Goal: Information Seeking & Learning: Check status

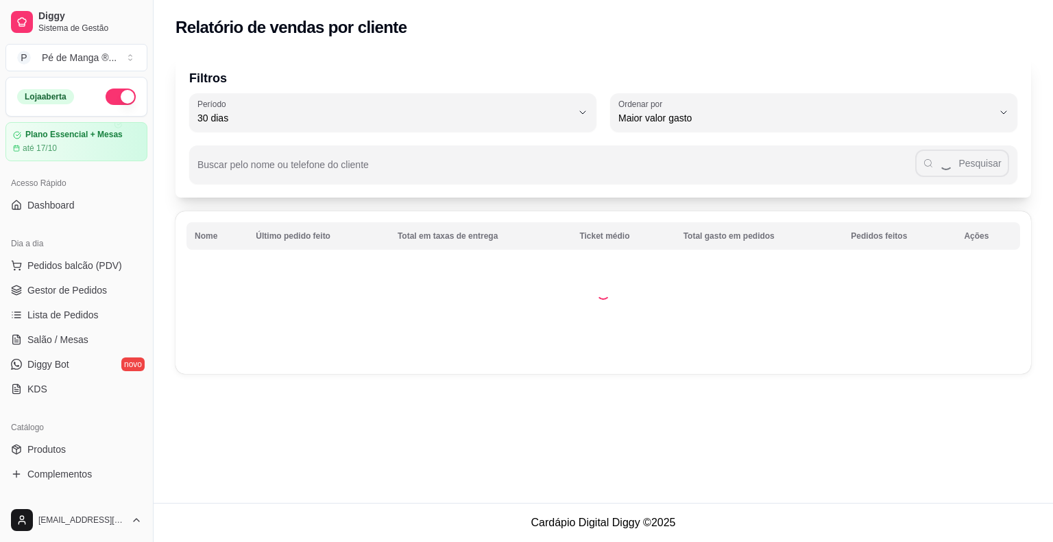
select select "30"
select select "HIGHEST_TOTAL_SPENT_WITH_ORDERS"
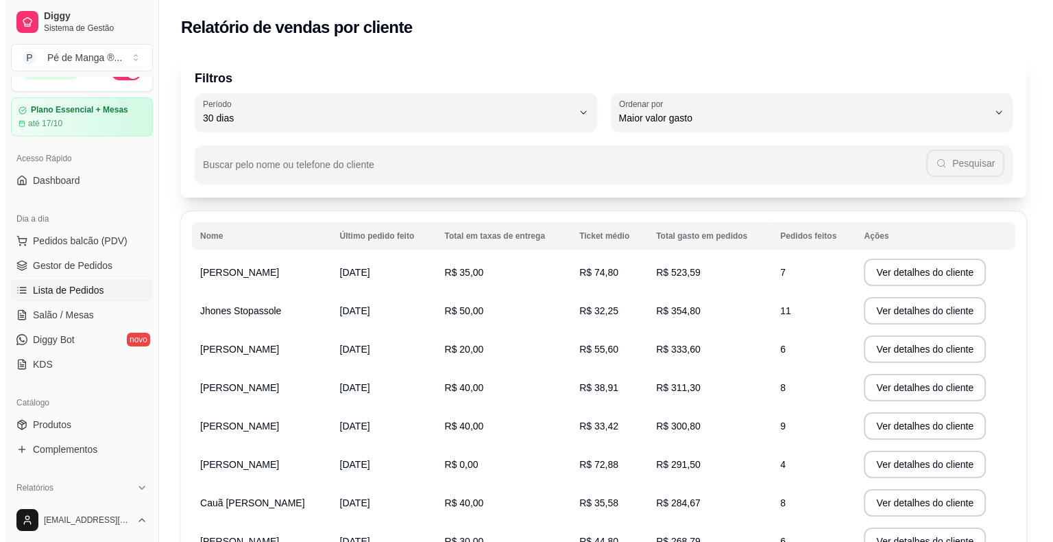
scroll to position [69, 0]
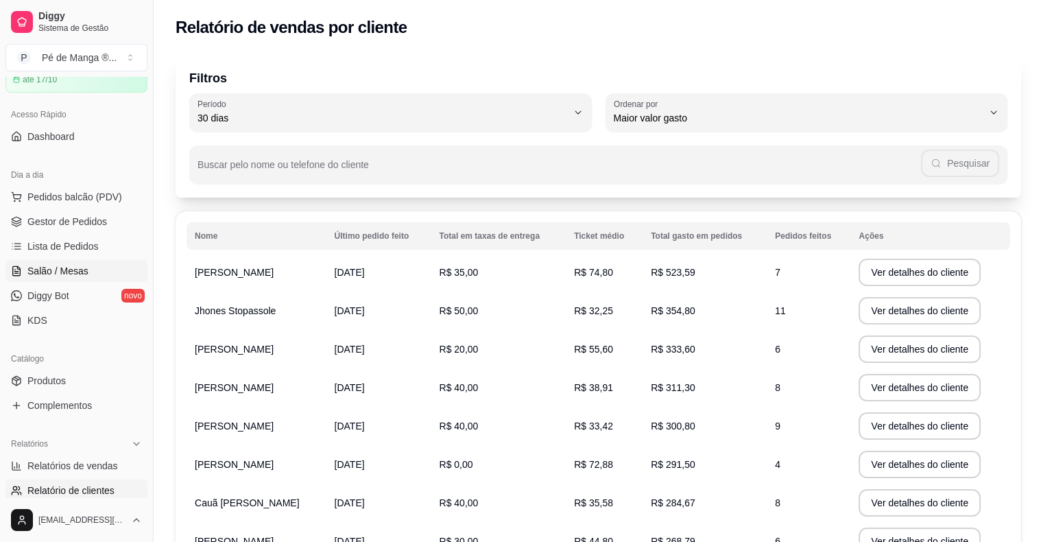
click at [88, 270] on link "Salão / Mesas" at bounding box center [76, 271] width 142 height 22
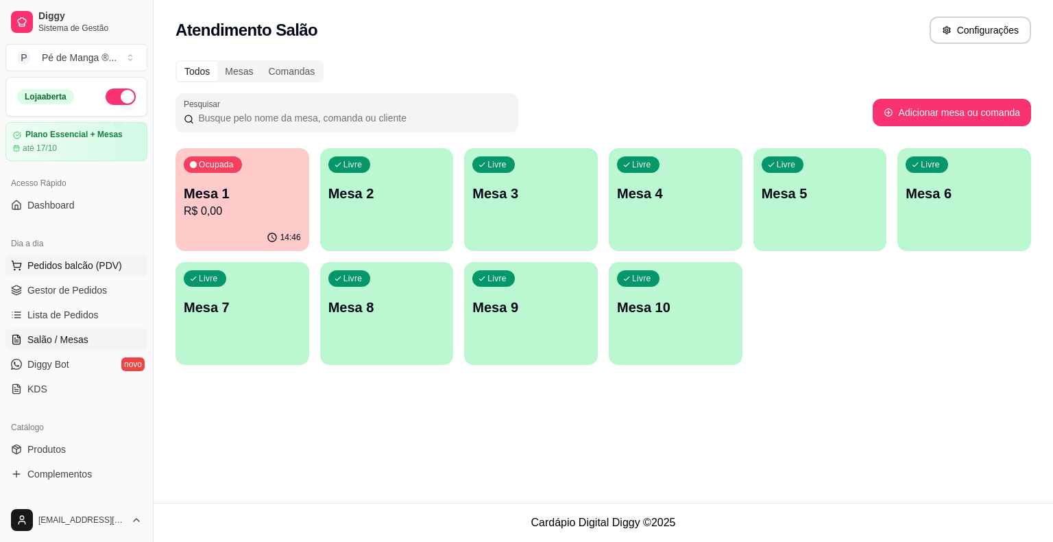
click at [41, 263] on span "Pedidos balcão (PDV)" at bounding box center [74, 265] width 95 height 14
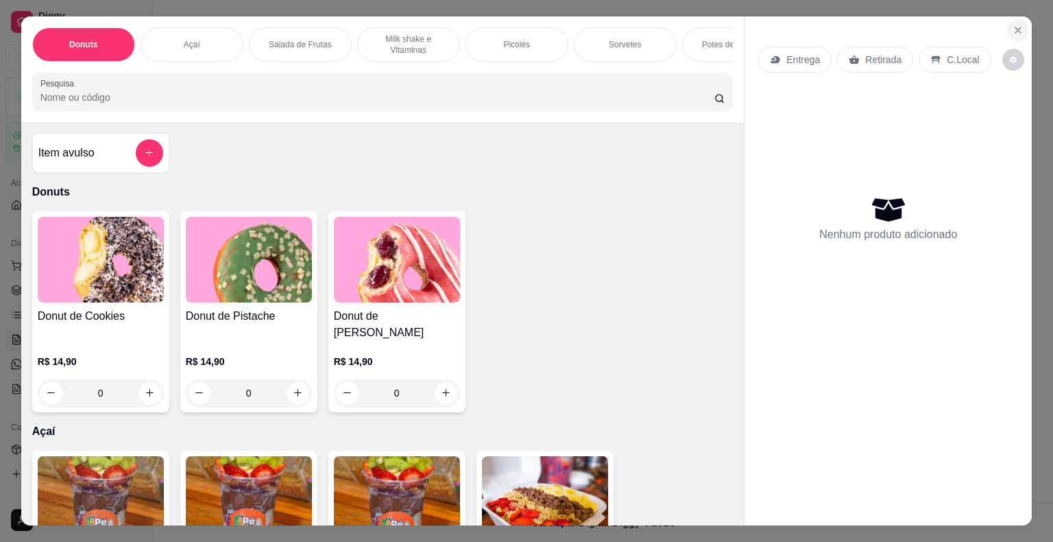
click at [1007, 23] on button "Close" at bounding box center [1018, 30] width 22 height 22
